Goal: Transaction & Acquisition: Book appointment/travel/reservation

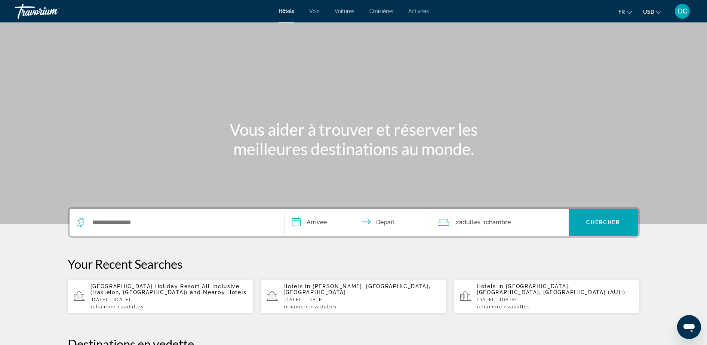
click at [316, 225] on input "**********" at bounding box center [359, 223] width 149 height 29
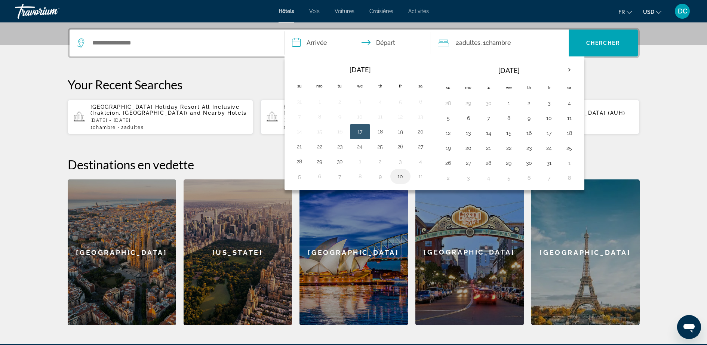
scroll to position [183, 0]
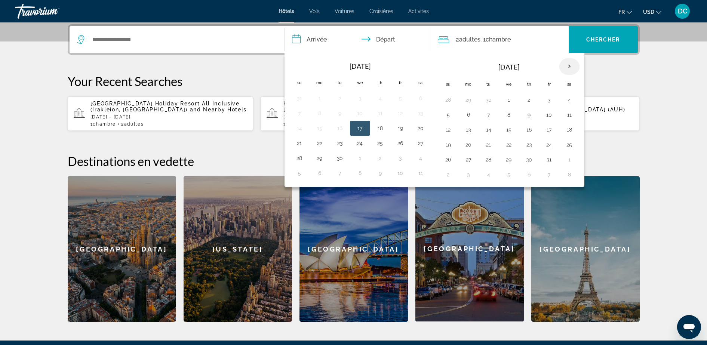
click at [569, 62] on th "Next month" at bounding box center [569, 66] width 20 height 16
click at [572, 66] on th "Next month" at bounding box center [569, 66] width 20 height 16
click at [569, 114] on button "13" at bounding box center [569, 115] width 12 height 10
click at [455, 134] on td "14" at bounding box center [448, 129] width 20 height 15
click at [450, 132] on button "14" at bounding box center [448, 130] width 12 height 10
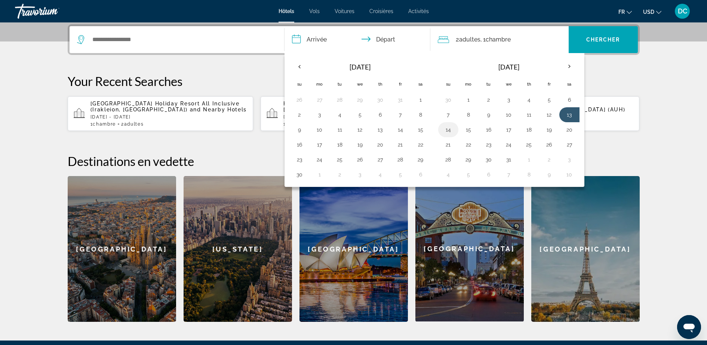
type input "**********"
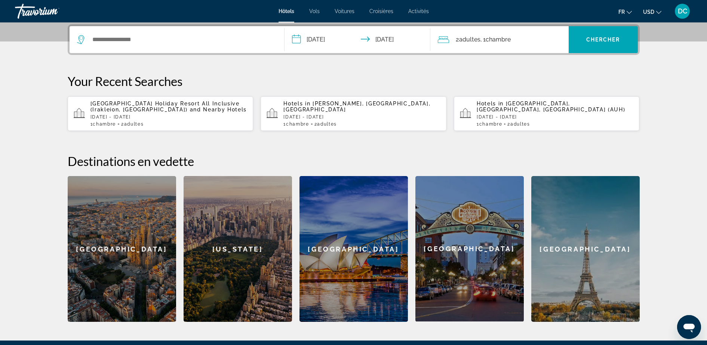
click at [503, 42] on span "Chambre" at bounding box center [498, 39] width 25 height 7
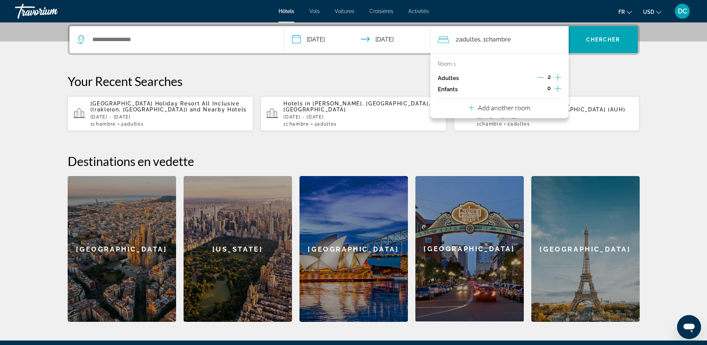
click at [557, 85] on icon "Increment children" at bounding box center [558, 88] width 7 height 9
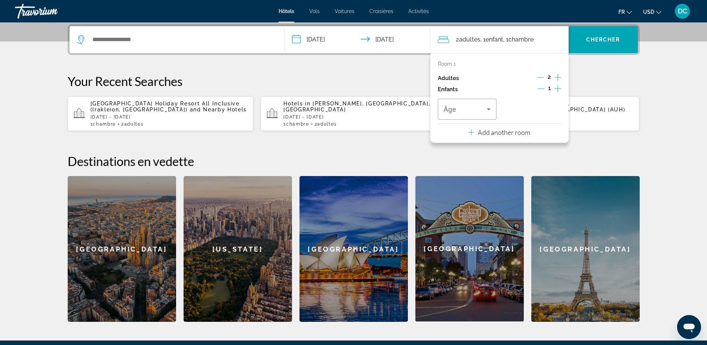
click at [543, 87] on icon "Decrement children" at bounding box center [541, 88] width 7 height 7
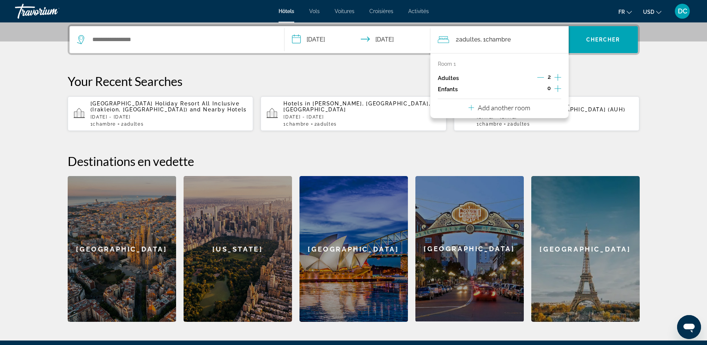
click at [516, 114] on button "Add another room" at bounding box center [500, 106] width 62 height 15
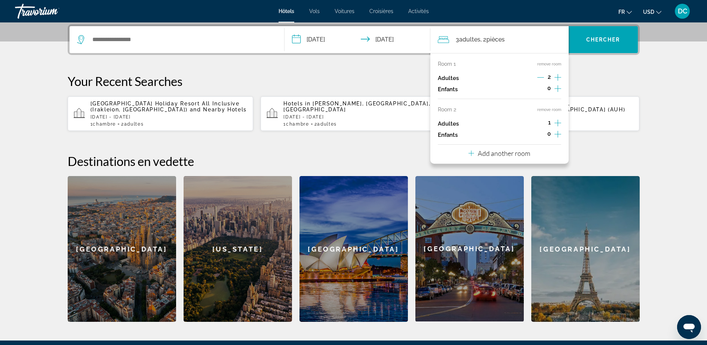
click at [559, 124] on icon "Increment adults" at bounding box center [558, 123] width 7 height 9
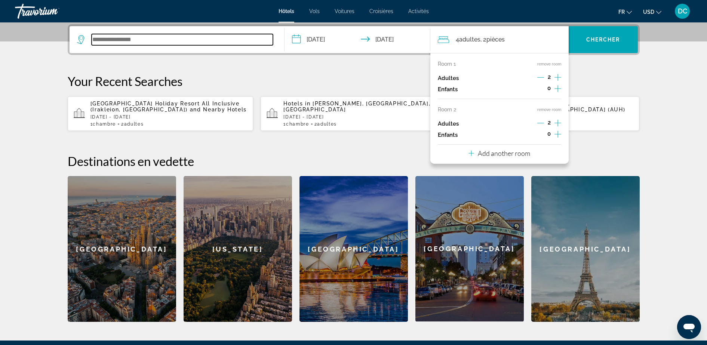
click at [203, 45] on input "Search widget" at bounding box center [182, 39] width 181 height 11
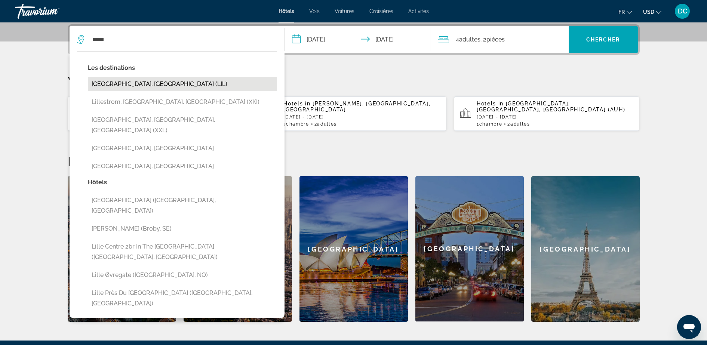
click at [175, 83] on button "[GEOGRAPHIC_DATA], [GEOGRAPHIC_DATA] (LIL)" at bounding box center [182, 84] width 189 height 14
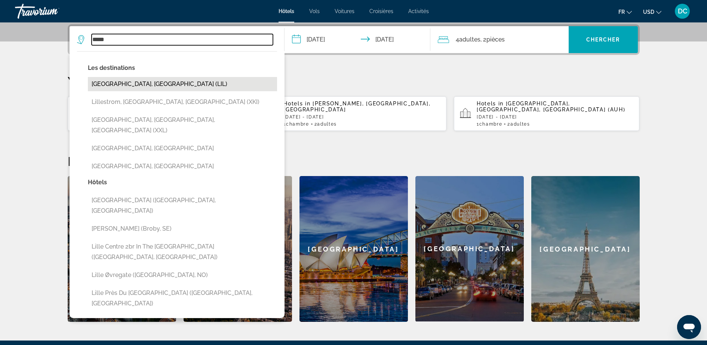
type input "**********"
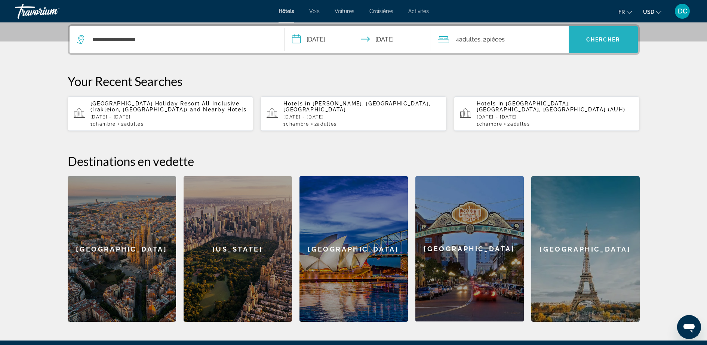
click at [589, 43] on span "Search widget" at bounding box center [603, 40] width 69 height 18
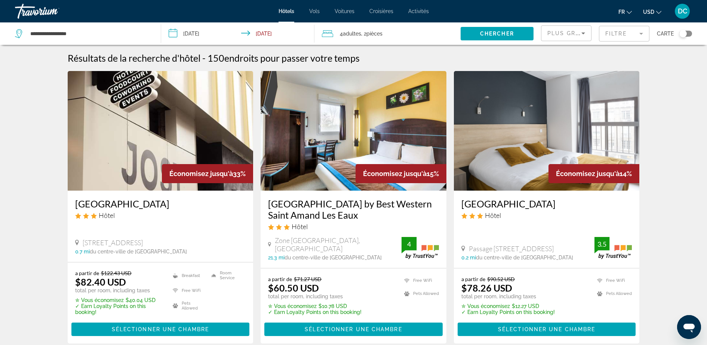
click at [655, 10] on button "USD USD ($) MXN (Mex$) CAD (Can$) GBP (£) EUR (€) AUD (A$) NZD (NZ$) CNY (CN¥)" at bounding box center [652, 11] width 18 height 11
click at [630, 66] on button "EUR (€)" at bounding box center [637, 69] width 37 height 10
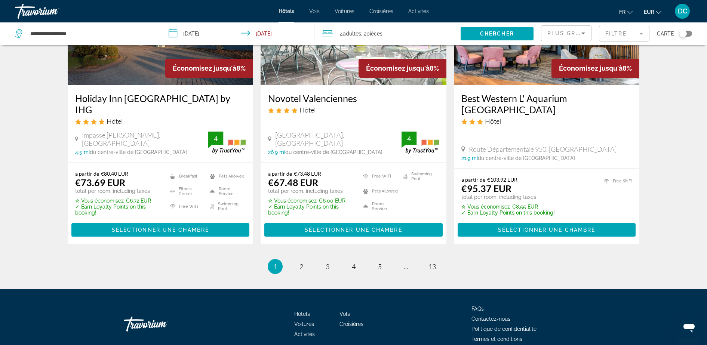
scroll to position [971, 0]
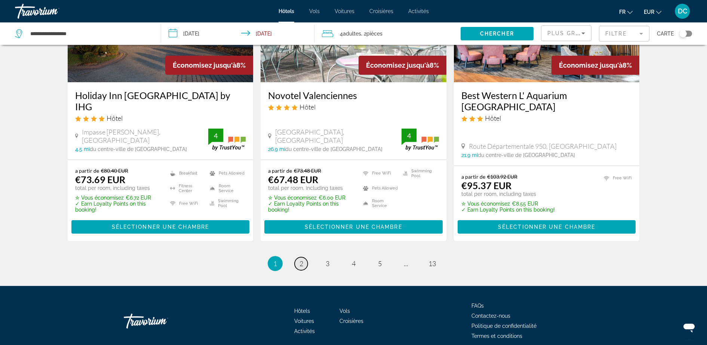
click at [300, 260] on span "2" at bounding box center [302, 264] width 4 height 8
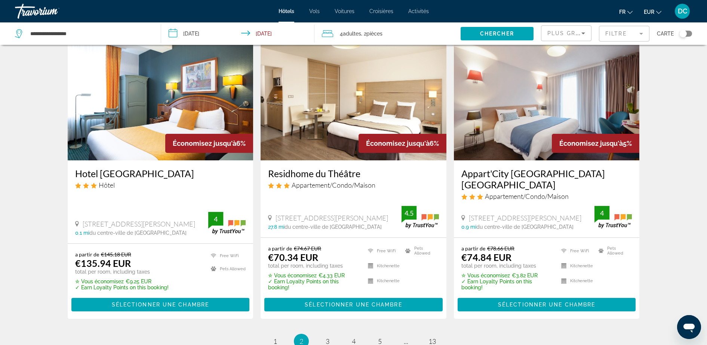
scroll to position [916, 0]
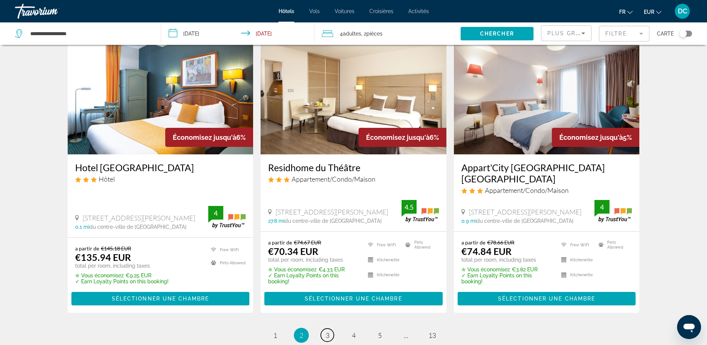
click at [324, 329] on link "page 3" at bounding box center [327, 335] width 13 height 13
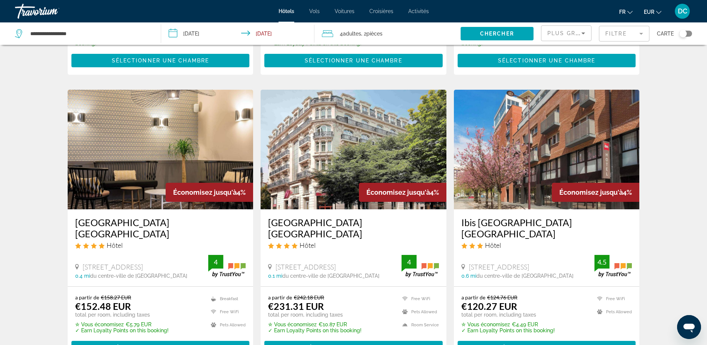
scroll to position [205, 0]
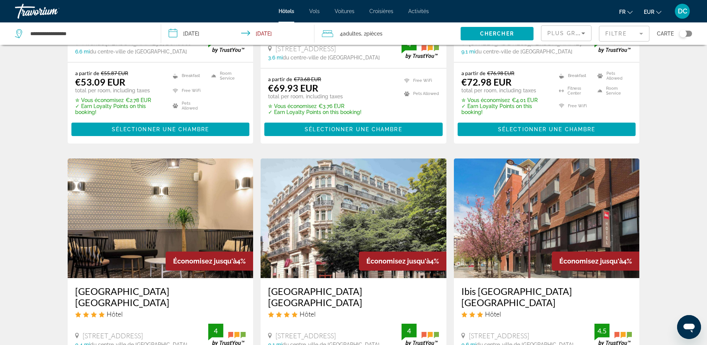
click at [633, 34] on mat-form-field "Filtre" at bounding box center [624, 34] width 50 height 16
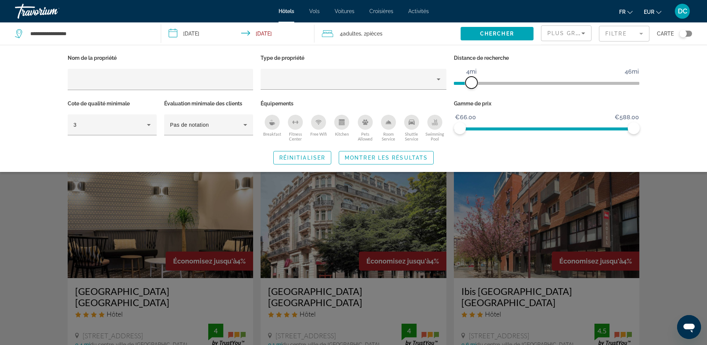
drag, startPoint x: 574, startPoint y: 80, endPoint x: 471, endPoint y: 89, distance: 103.5
click at [471, 89] on div "Distance de recherche 1mi 46mi 4mi" at bounding box center [546, 76] width 193 height 46
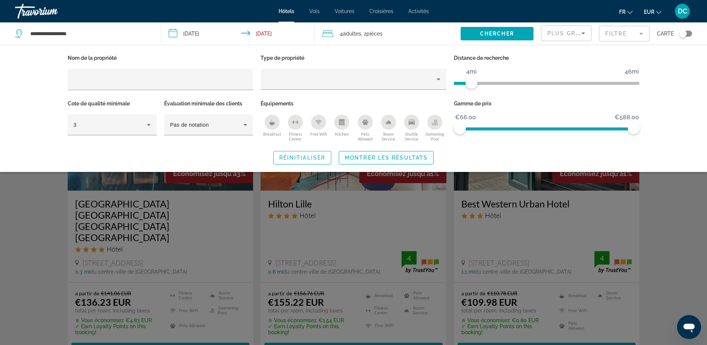
click at [368, 151] on span "Search widget" at bounding box center [386, 158] width 94 height 18
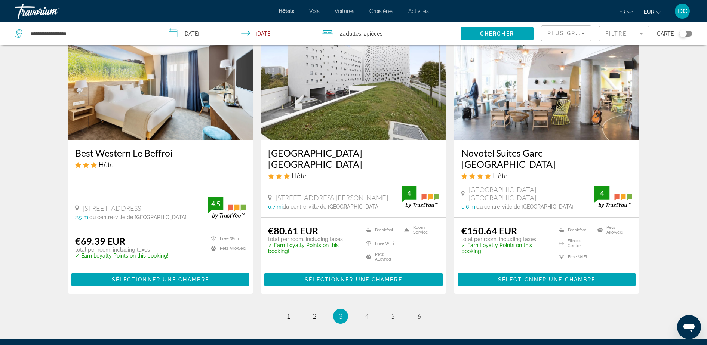
scroll to position [970, 0]
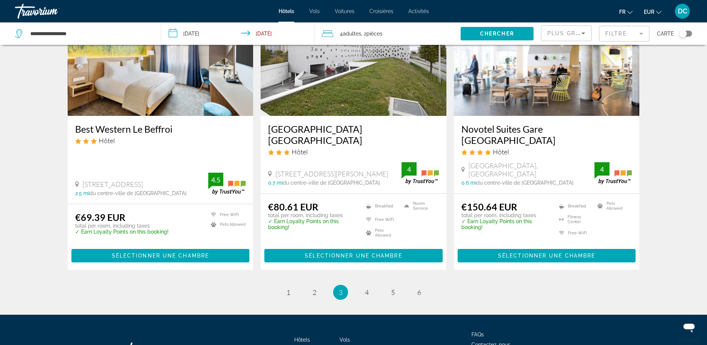
click at [380, 285] on ul "3 / 6 page 1 page 2 You're on page 3 page 4 page 5 page 6" at bounding box center [354, 292] width 572 height 15
click at [372, 286] on link "page 4" at bounding box center [366, 292] width 13 height 13
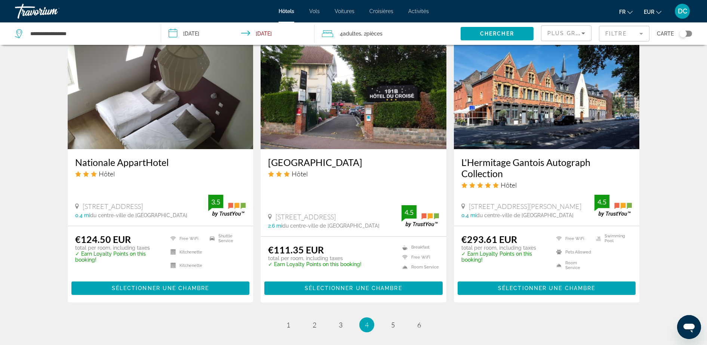
scroll to position [898, 0]
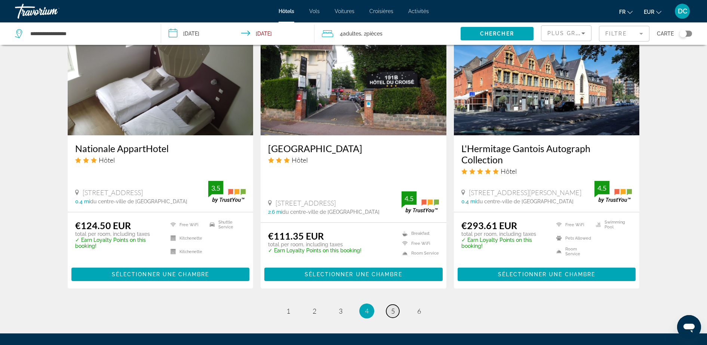
click at [387, 313] on link "page 5" at bounding box center [392, 311] width 13 height 13
